Goal: Task Accomplishment & Management: Use online tool/utility

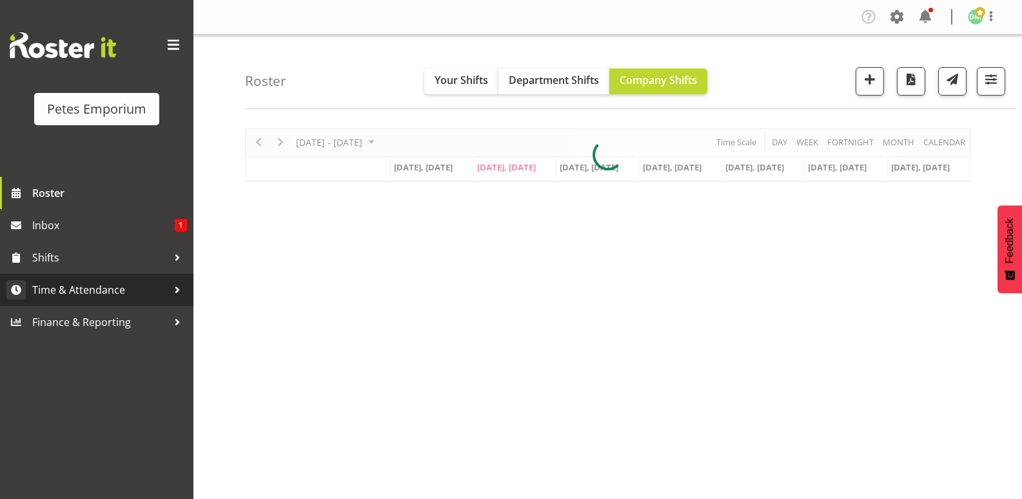
click at [108, 299] on span "Time & Attendance" at bounding box center [99, 289] width 135 height 19
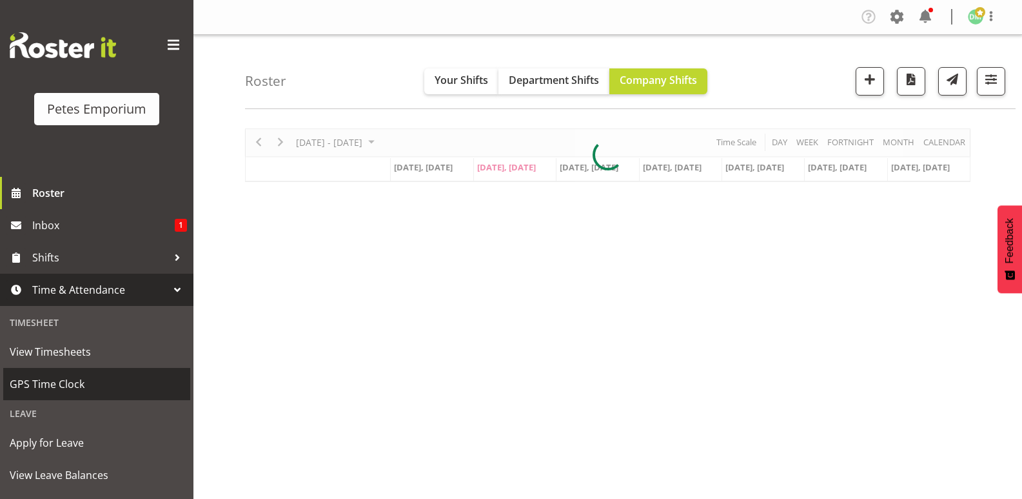
click at [82, 384] on span "GPS Time Clock" at bounding box center [97, 383] width 174 height 19
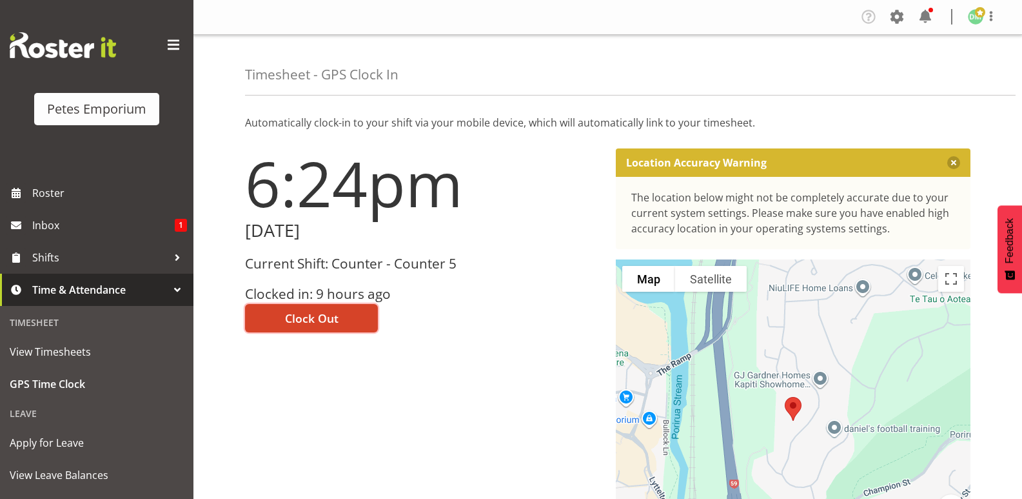
click at [328, 311] on span "Clock Out" at bounding box center [312, 318] width 54 height 17
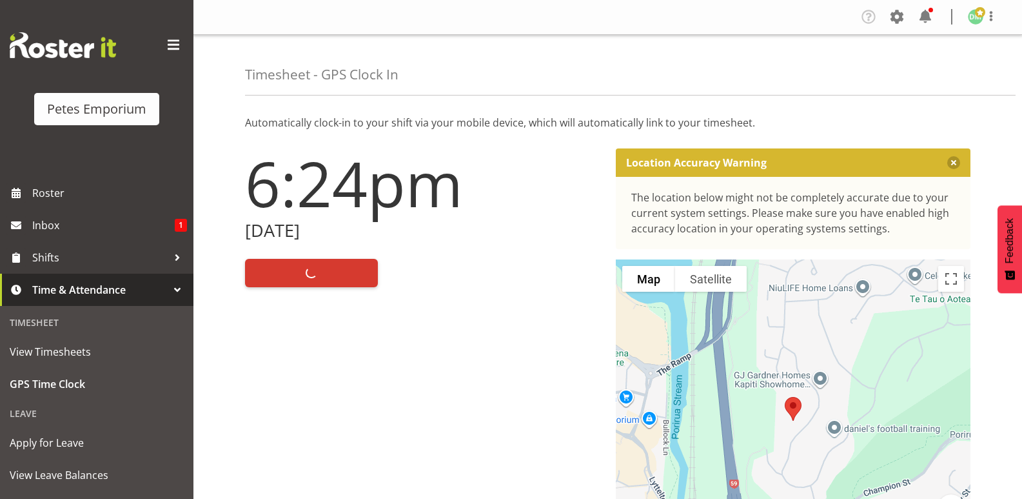
click at [976, 23] on img at bounding box center [975, 16] width 15 height 15
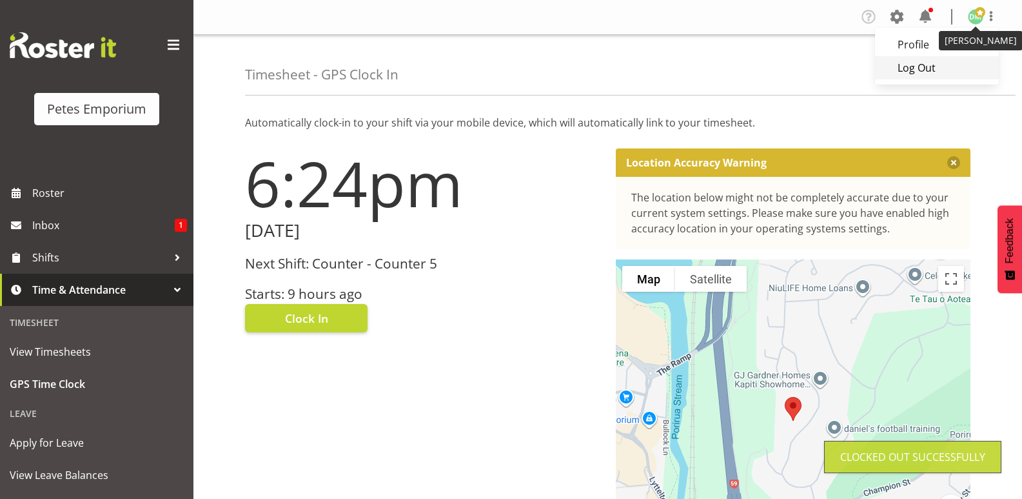
click at [921, 73] on link "Log Out" at bounding box center [937, 67] width 124 height 23
